Goal: Submit feedback/report problem

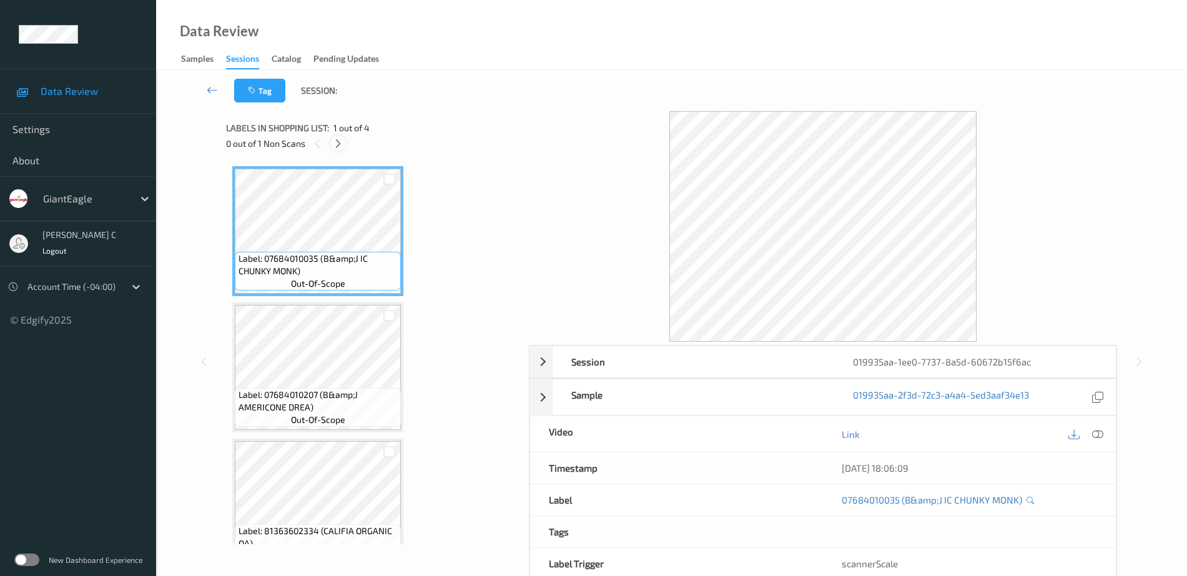
click at [332, 145] on div at bounding box center [338, 143] width 16 height 16
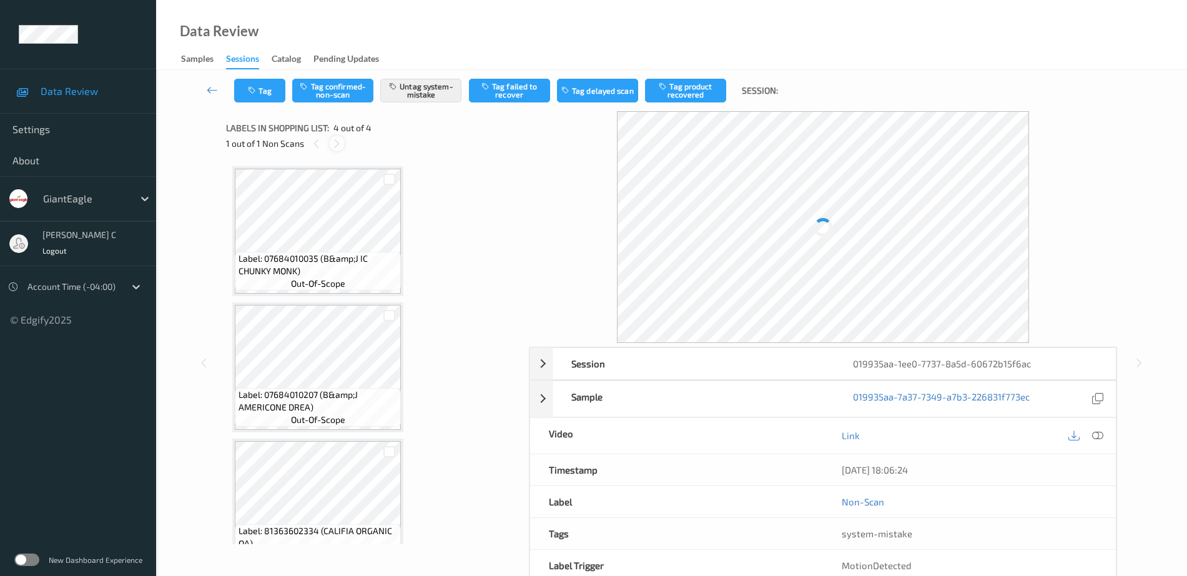
scroll to position [167, 0]
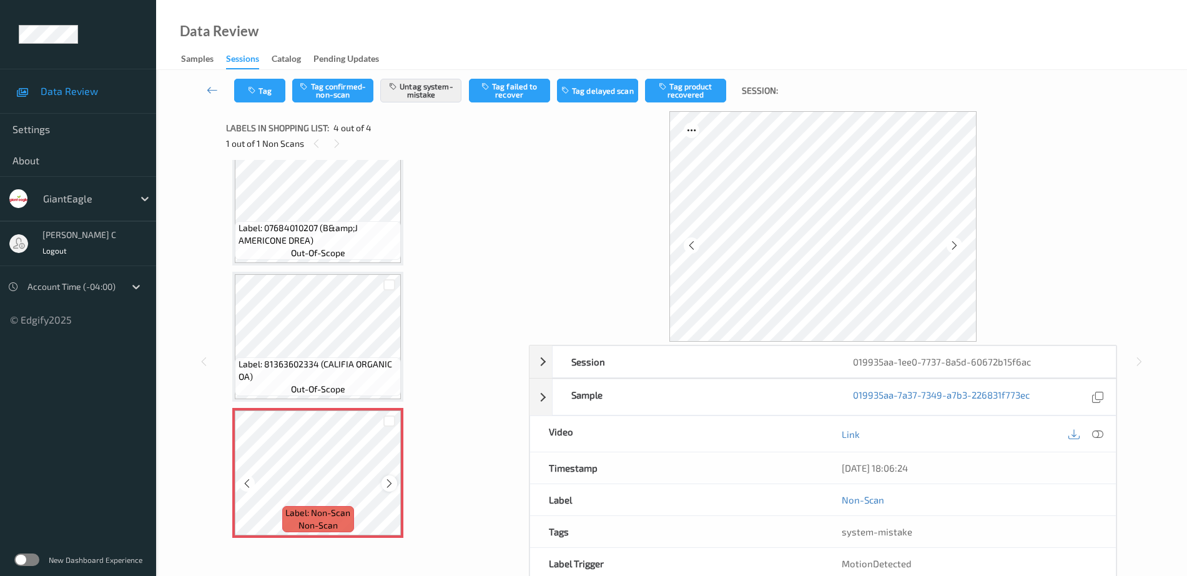
click at [393, 481] on icon at bounding box center [389, 483] width 11 height 11
click at [393, 479] on icon at bounding box center [389, 483] width 11 height 11
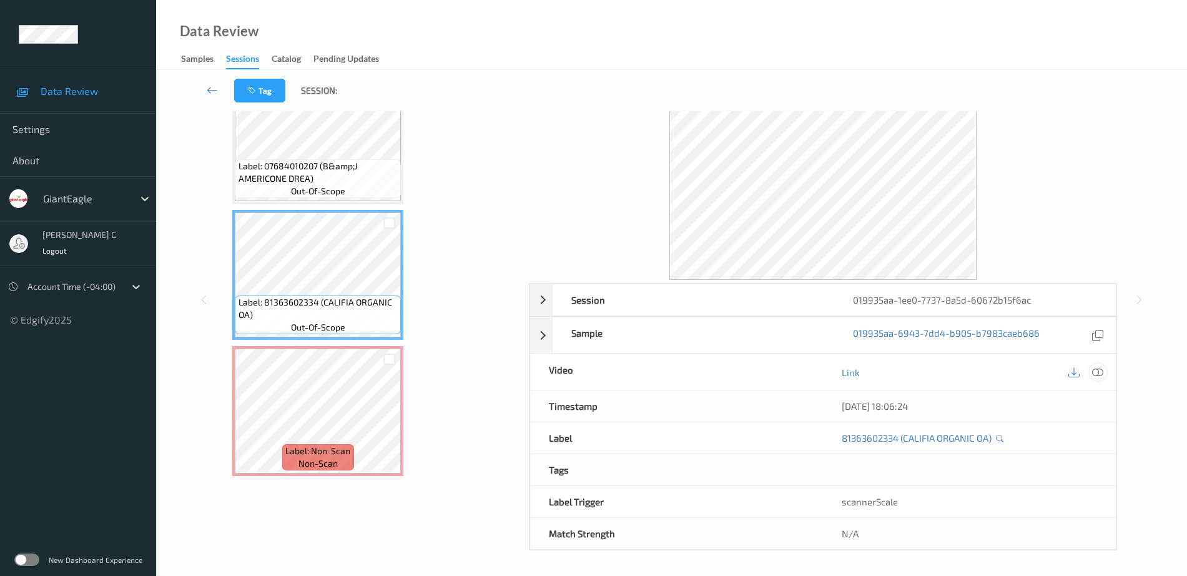
click at [1096, 371] on icon at bounding box center [1097, 371] width 11 height 11
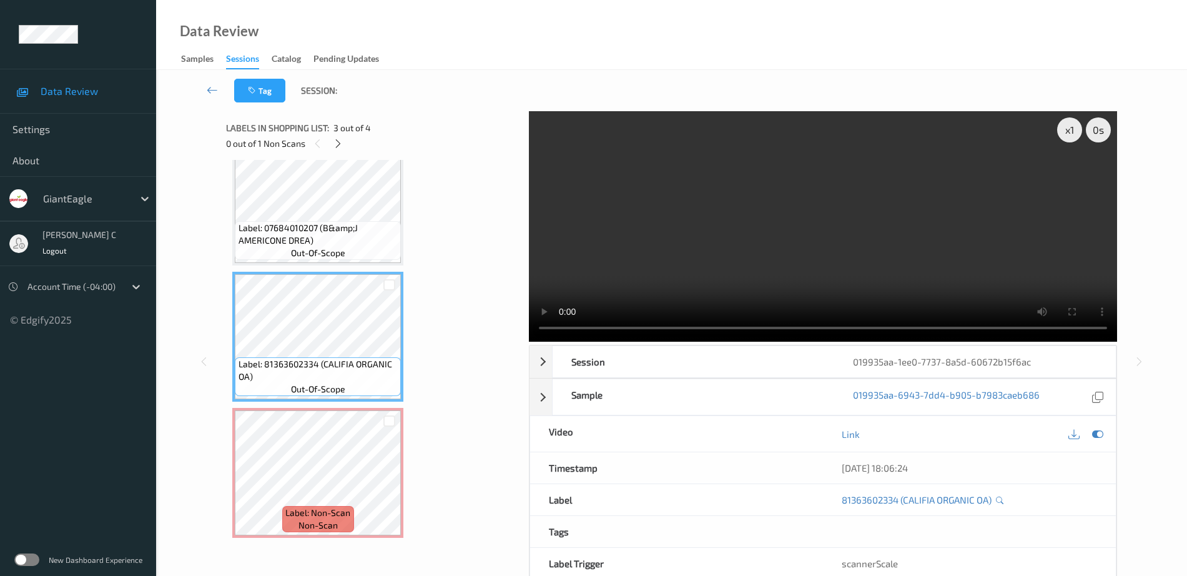
scroll to position [68, 0]
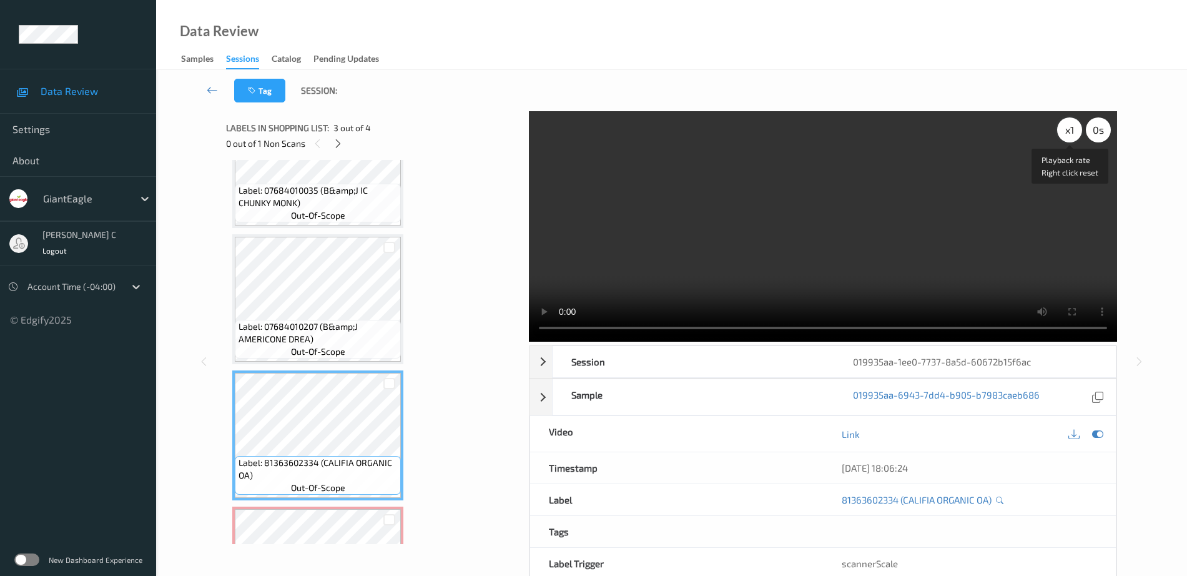
click at [1069, 134] on div "x 1" at bounding box center [1069, 129] width 25 height 25
click at [1069, 134] on div "x 2" at bounding box center [1069, 129] width 25 height 25
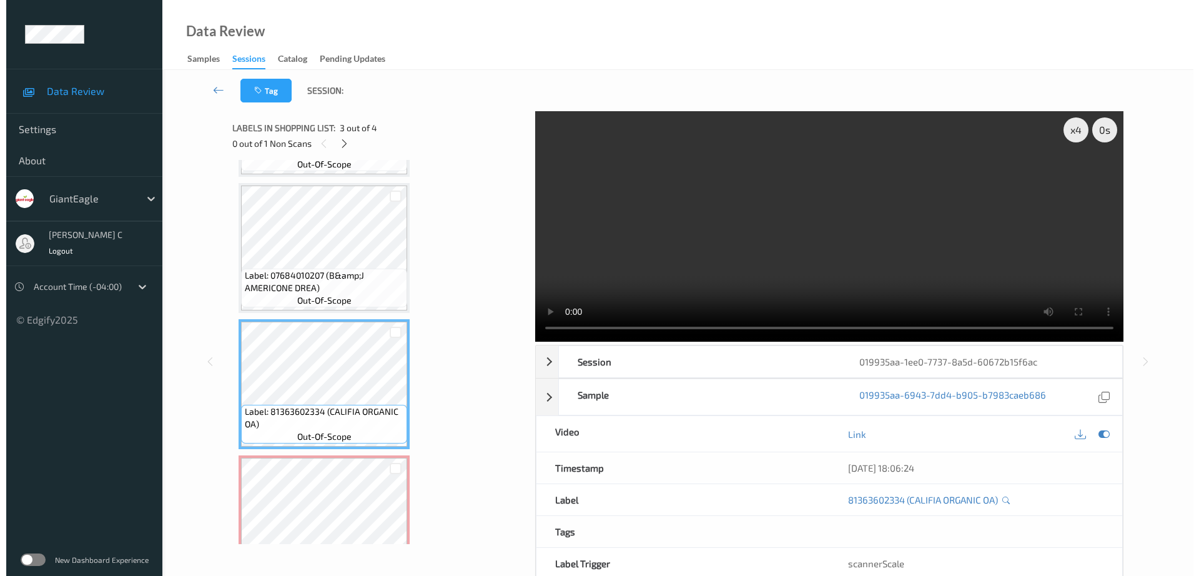
scroll to position [167, 0]
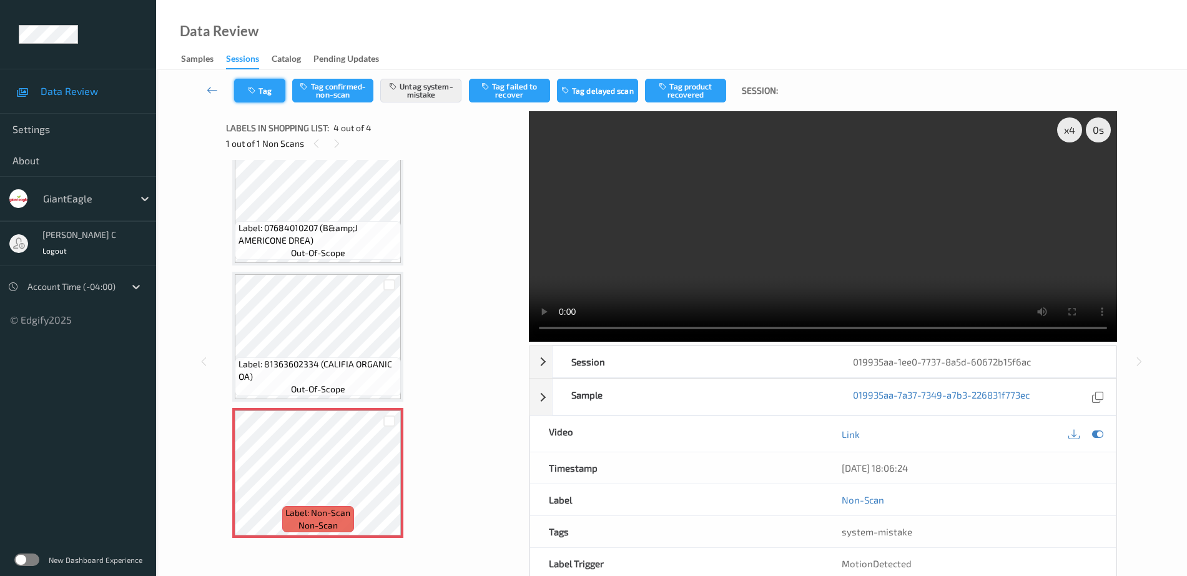
click at [258, 86] on icon "button" at bounding box center [253, 90] width 11 height 9
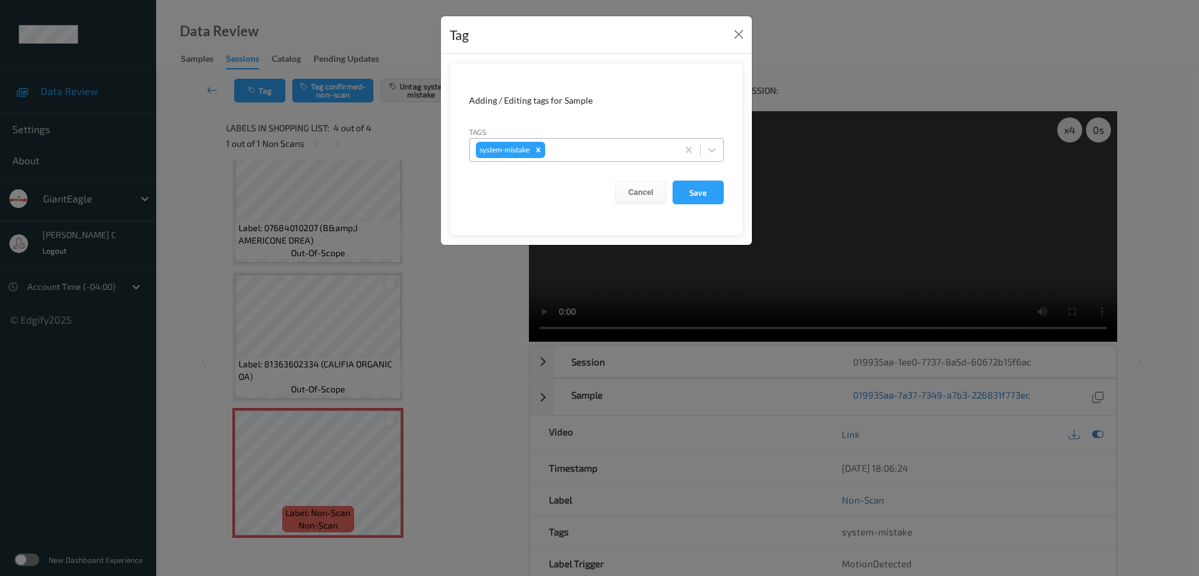
click at [599, 150] on div at bounding box center [609, 149] width 124 height 15
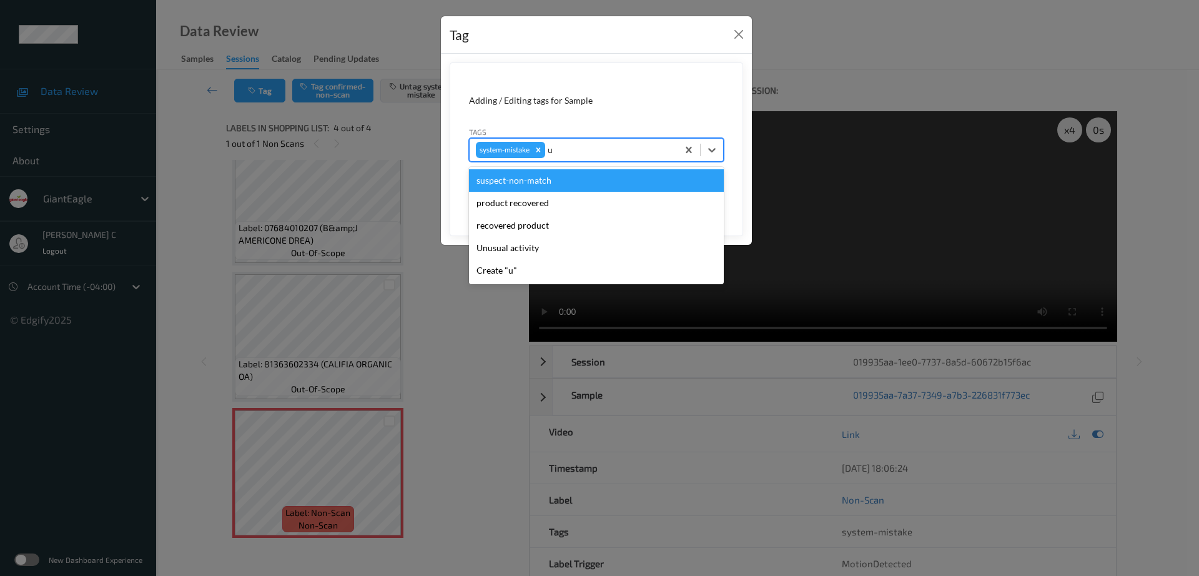
type input "un"
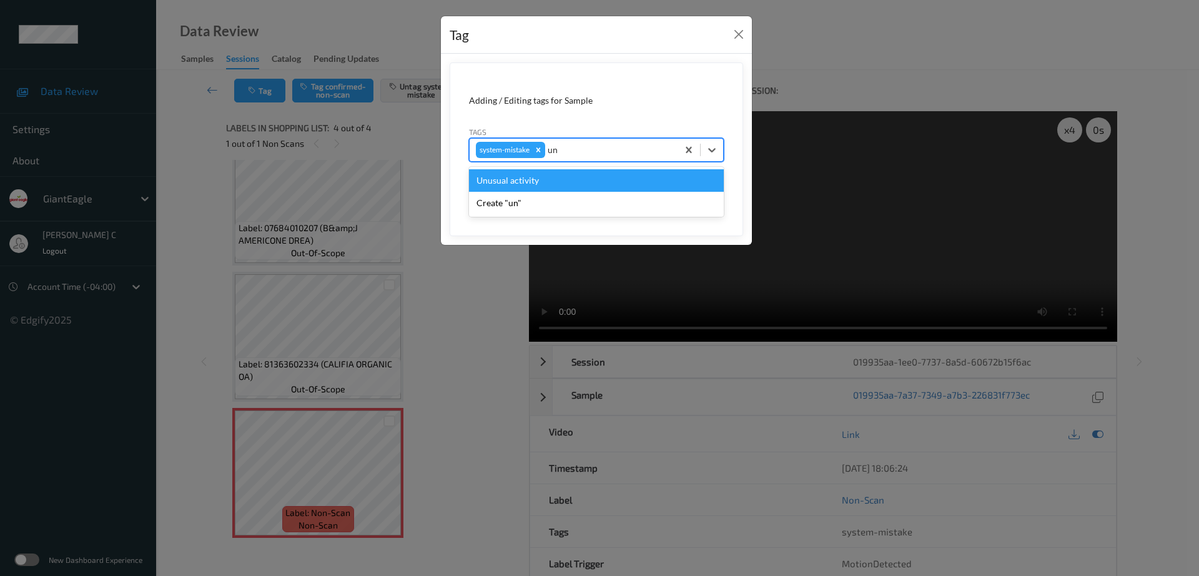
click at [503, 180] on div "Unusual activity" at bounding box center [596, 180] width 255 height 22
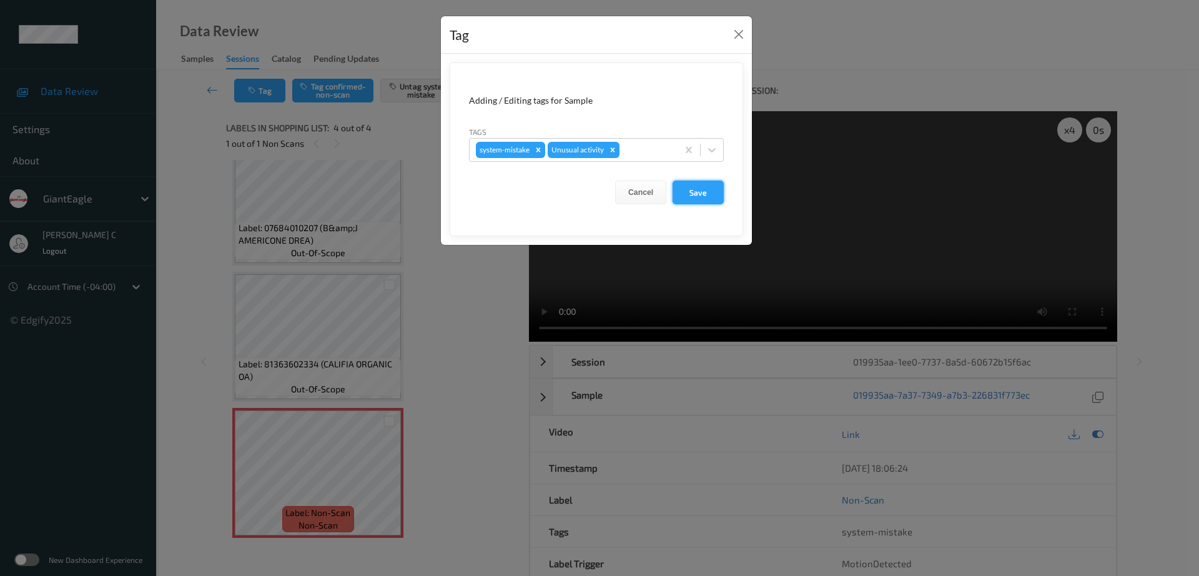
click at [699, 194] on button "Save" at bounding box center [697, 192] width 51 height 24
